Goal: Find specific page/section: Find specific page/section

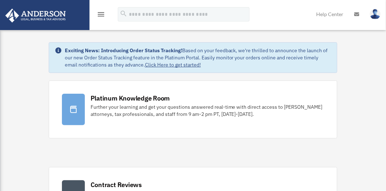
click at [101, 15] on icon "menu" at bounding box center [101, 14] width 9 height 9
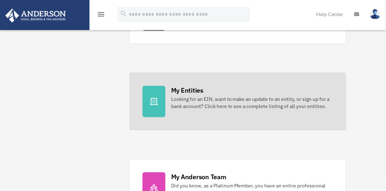
scroll to position [190, 0]
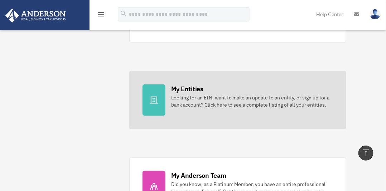
click at [179, 91] on div "My Entities" at bounding box center [187, 88] width 32 height 9
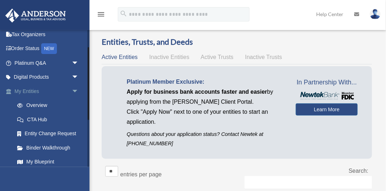
scroll to position [32, 0]
click at [76, 90] on span "arrow_drop_down" at bounding box center [79, 91] width 14 height 15
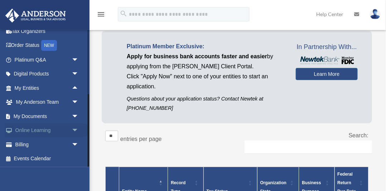
scroll to position [33, 0]
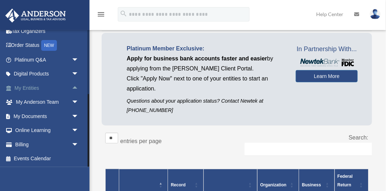
click at [75, 87] on span "arrow_drop_up" at bounding box center [79, 88] width 14 height 15
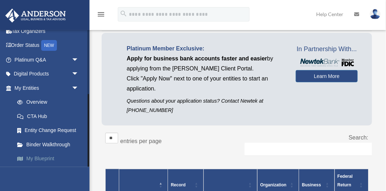
click at [40, 157] on link "My Blueprint" at bounding box center [49, 159] width 79 height 14
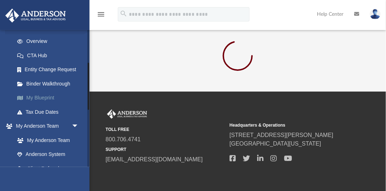
scroll to position [96, 0]
click at [51, 98] on link "My Blueprint" at bounding box center [49, 99] width 79 height 14
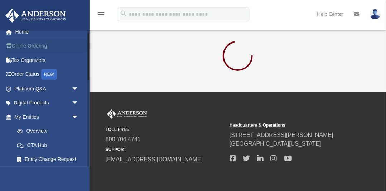
scroll to position [0, 0]
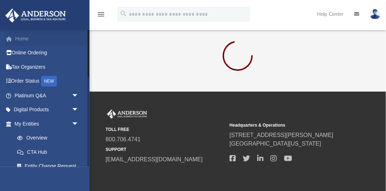
click at [25, 38] on link "Home" at bounding box center [47, 38] width 84 height 14
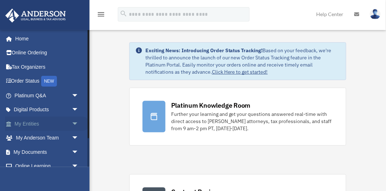
click at [35, 123] on link "My Entities arrow_drop_down" at bounding box center [47, 124] width 84 height 14
click at [38, 137] on link "My Anderson Team arrow_drop_down" at bounding box center [47, 138] width 84 height 14
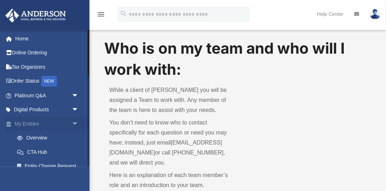
click at [75, 123] on span "arrow_drop_down" at bounding box center [79, 124] width 14 height 15
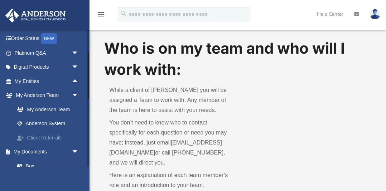
scroll to position [43, 0]
click at [75, 80] on span "arrow_drop_up" at bounding box center [79, 81] width 14 height 15
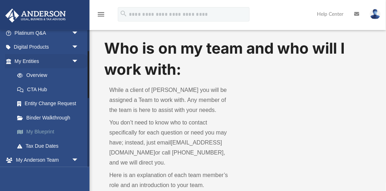
scroll to position [62, 0]
click at [40, 131] on link "My Blueprint" at bounding box center [49, 132] width 79 height 14
